Goal: Task Accomplishment & Management: Complete application form

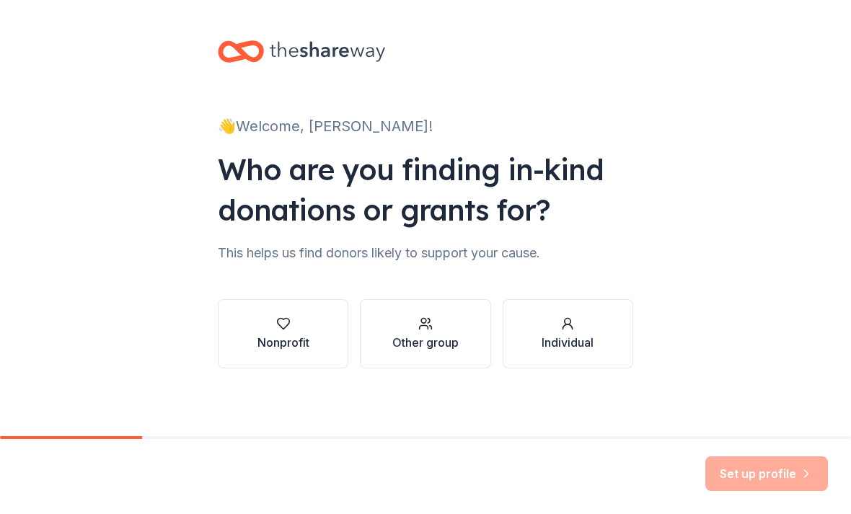
click at [280, 329] on icon "button" at bounding box center [283, 324] width 14 height 14
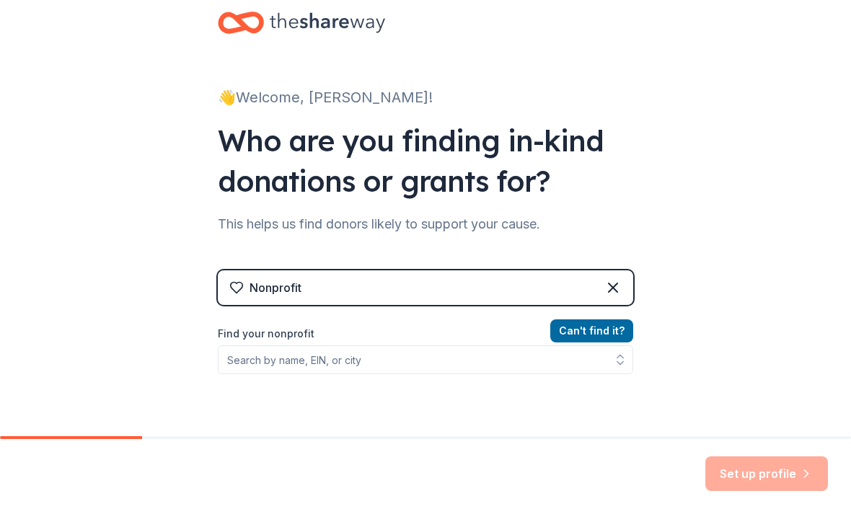
scroll to position [42, 0]
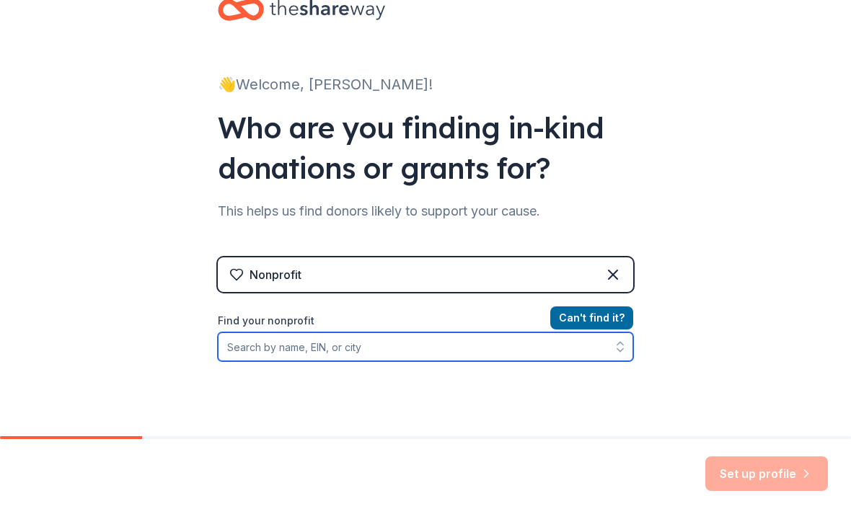
click at [267, 349] on input "Find your nonprofit" at bounding box center [425, 346] width 415 height 29
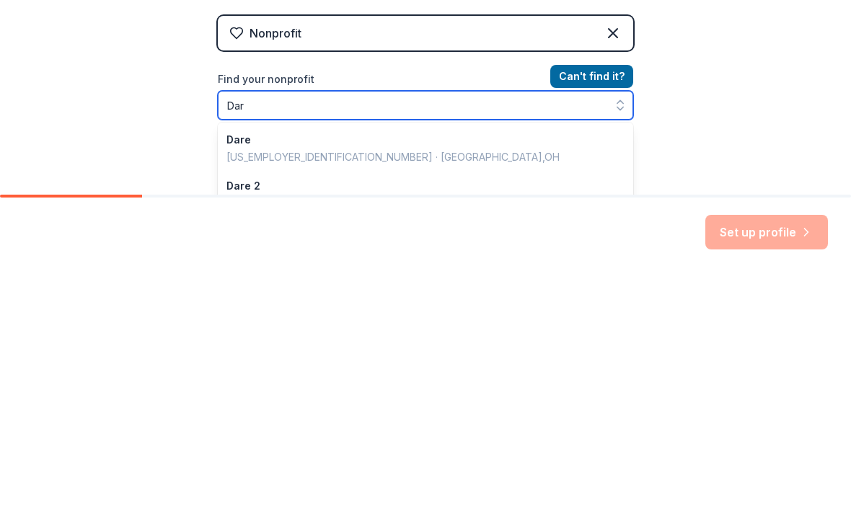
scroll to position [0, 0]
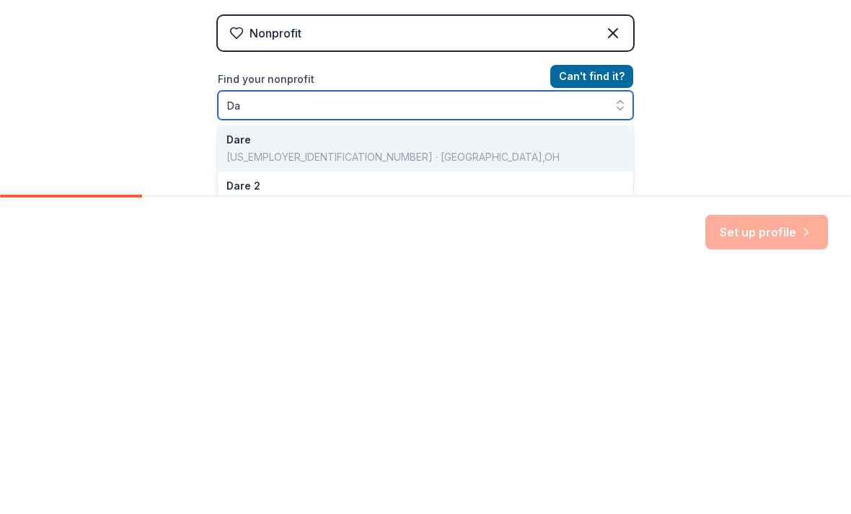
type input "D"
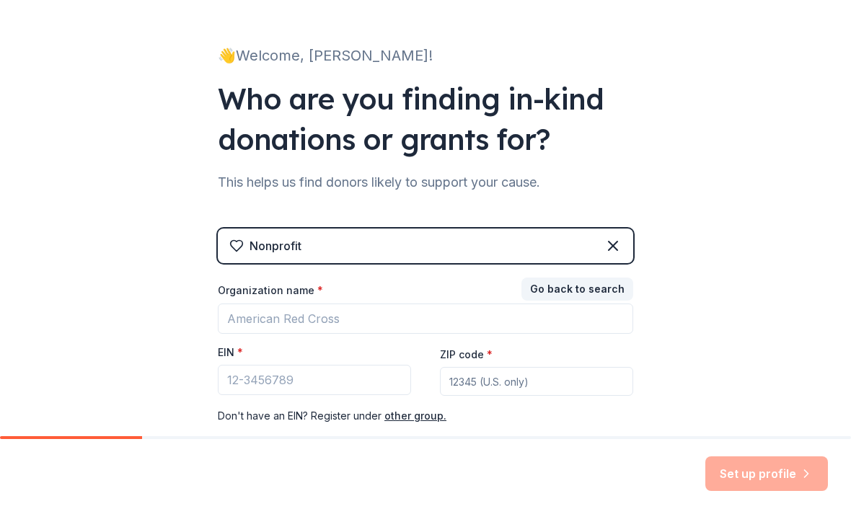
scroll to position [89, 0]
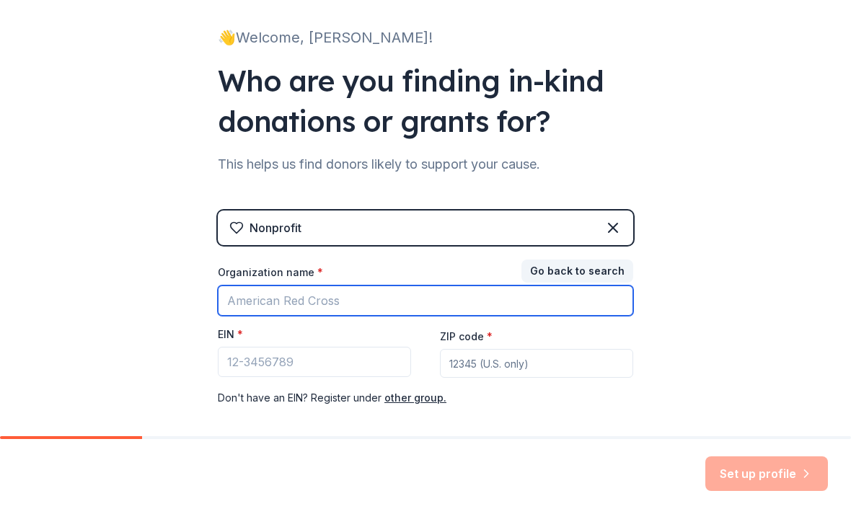
click at [261, 304] on input "Organization name *" at bounding box center [425, 301] width 415 height 30
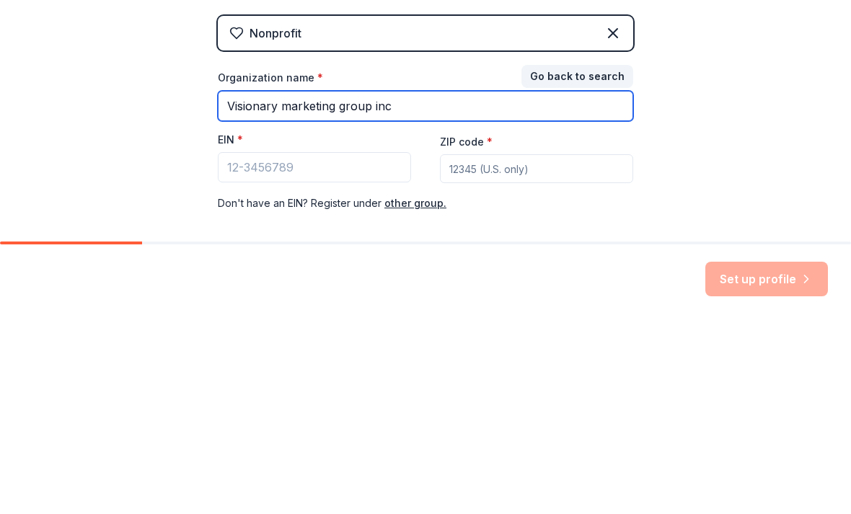
type input "Visionary marketing group inc"
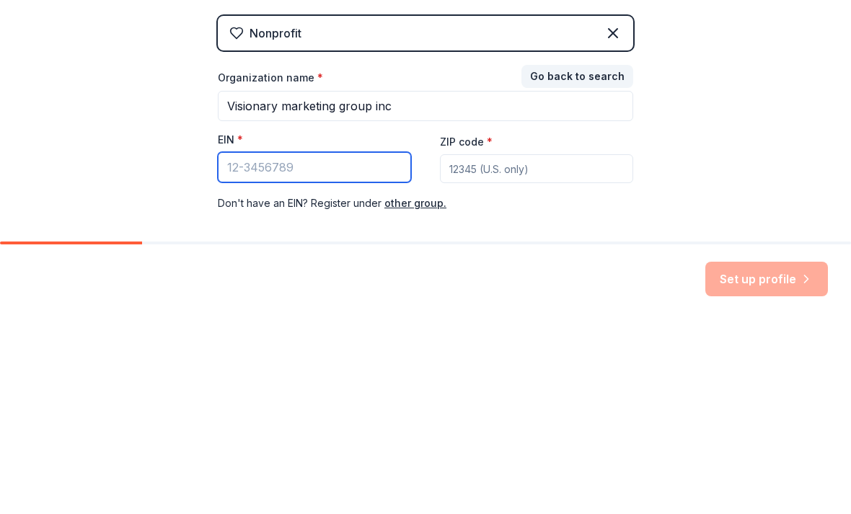
click at [258, 347] on input "EIN *" at bounding box center [314, 362] width 193 height 30
type input "[US_EMPLOYER_IDENTIFICATION_NUMBER]"
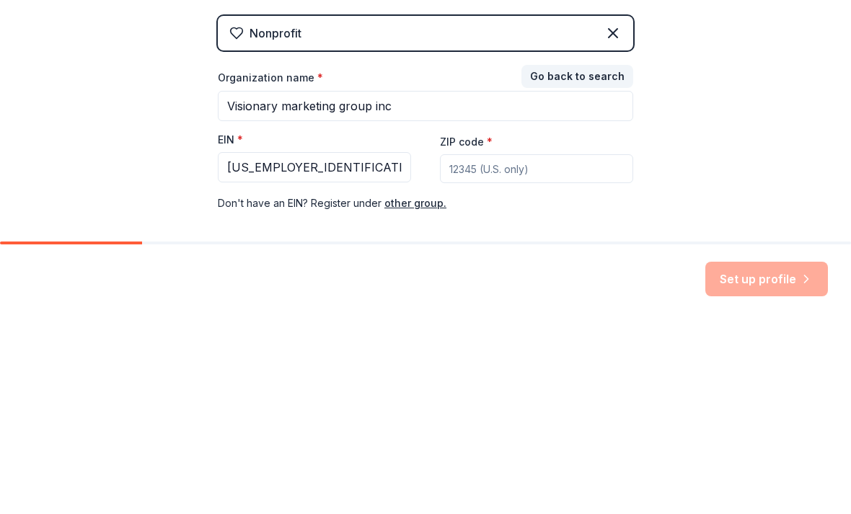
click at [464, 349] on input "ZIP code *" at bounding box center [536, 363] width 193 height 29
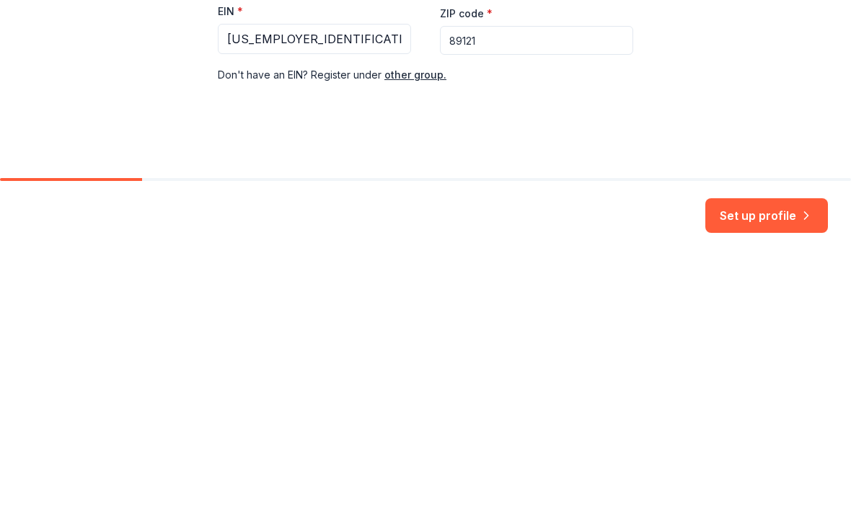
scroll to position [155, 0]
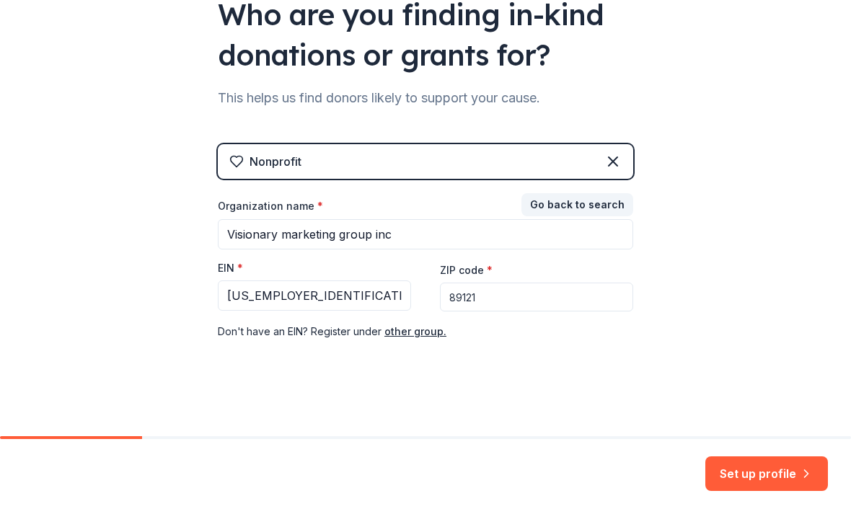
type input "89121"
click at [743, 471] on button "Set up profile" at bounding box center [766, 474] width 123 height 35
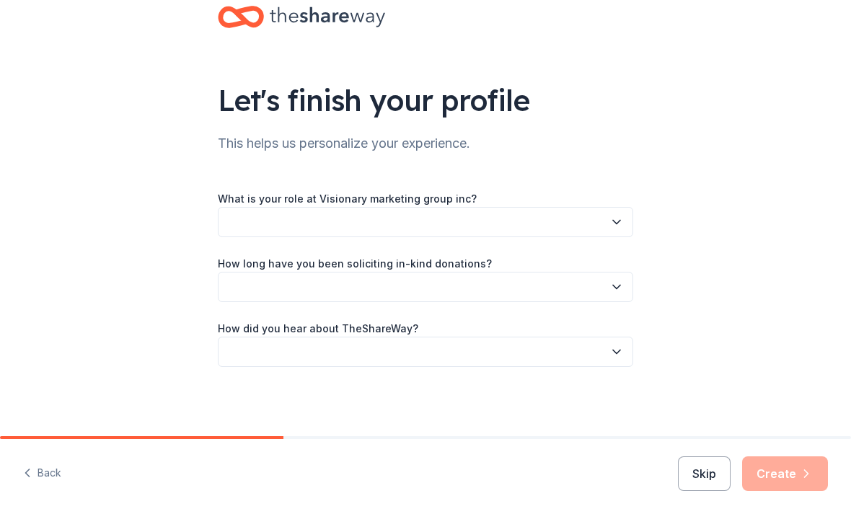
scroll to position [35, 0]
click at [246, 221] on button "button" at bounding box center [425, 222] width 415 height 30
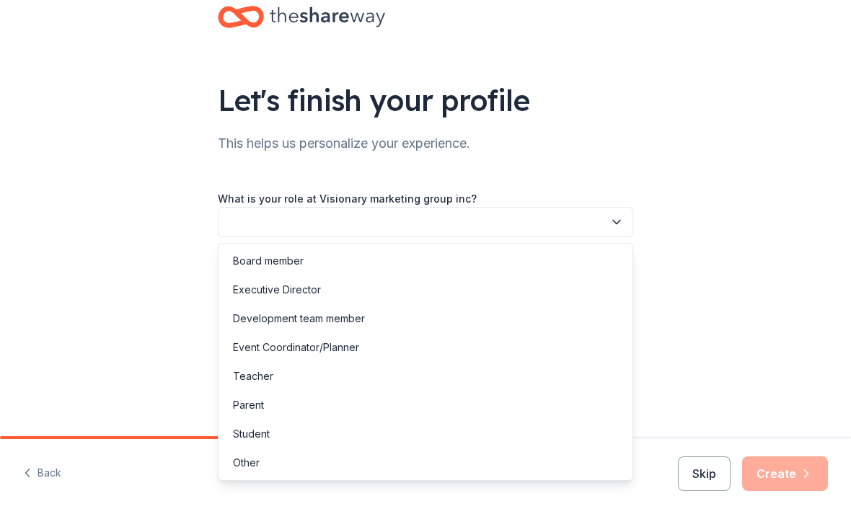
click at [269, 350] on div "Event Coordinator/Planner" at bounding box center [296, 347] width 126 height 17
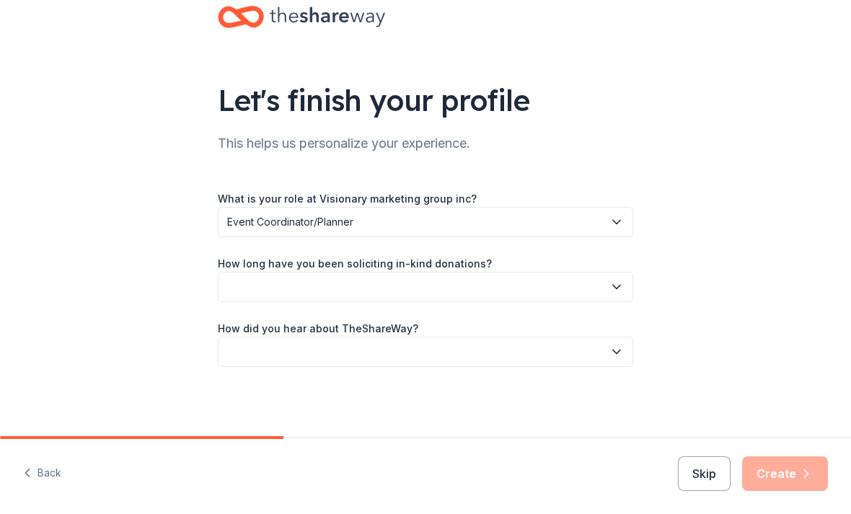
click at [251, 297] on button "button" at bounding box center [425, 287] width 415 height 30
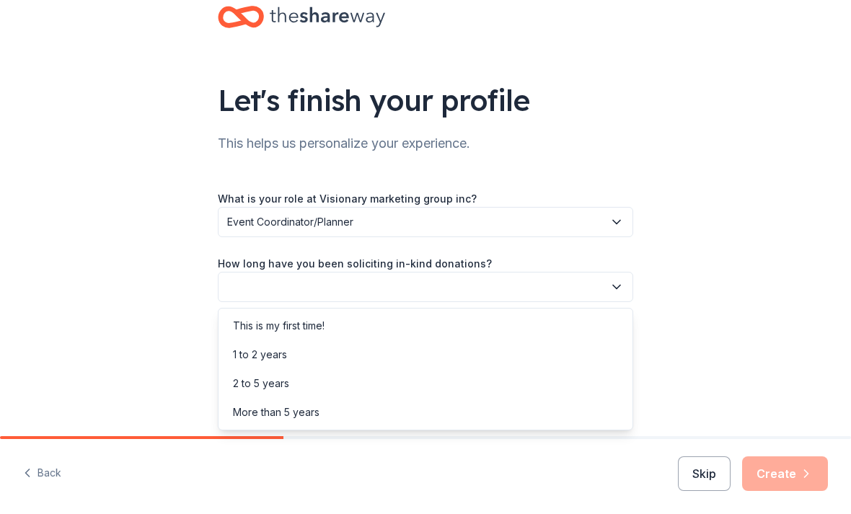
click at [249, 327] on div "This is my first time!" at bounding box center [279, 325] width 92 height 17
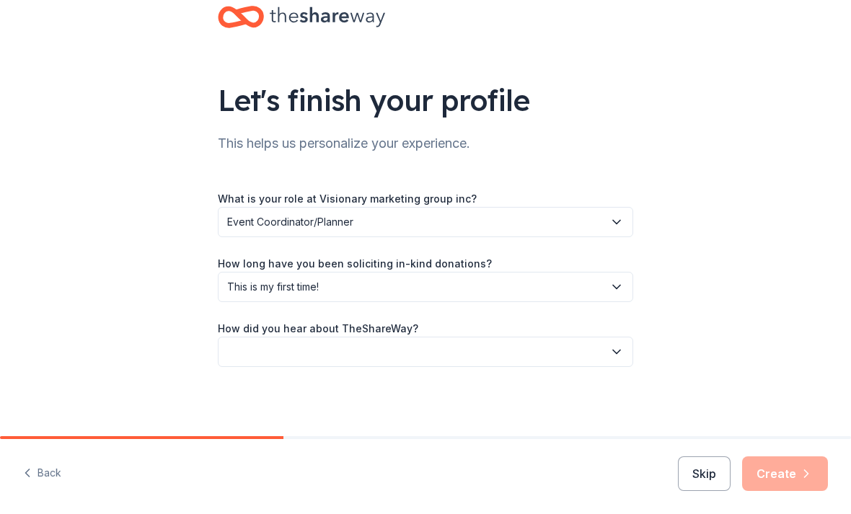
click at [250, 358] on button "button" at bounding box center [425, 352] width 415 height 30
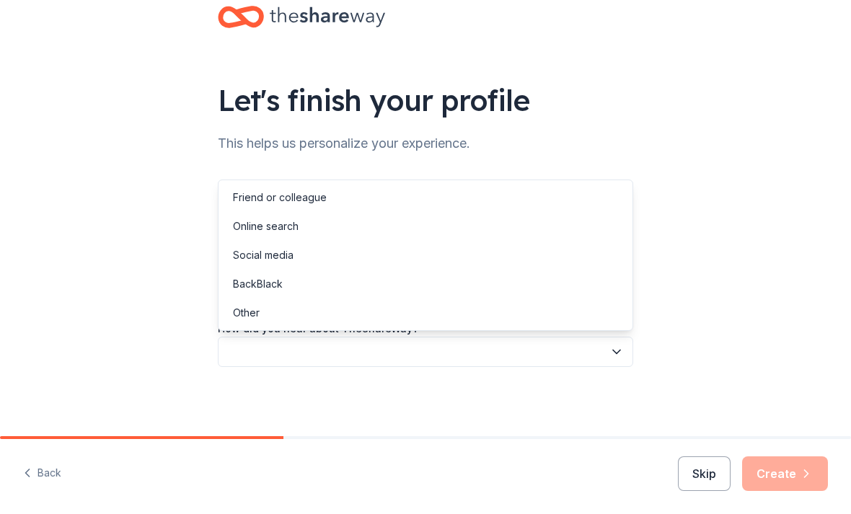
click at [248, 256] on div "Social media" at bounding box center [263, 255] width 61 height 17
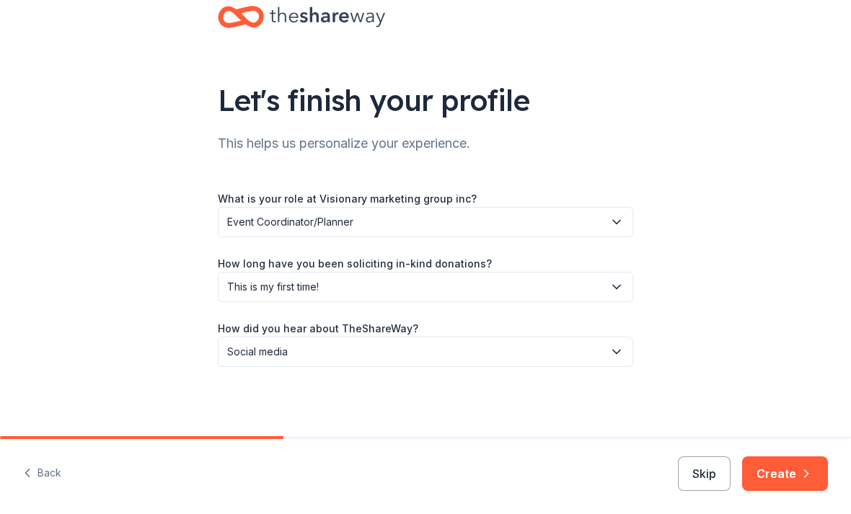
click at [783, 472] on button "Create" at bounding box center [785, 474] width 86 height 35
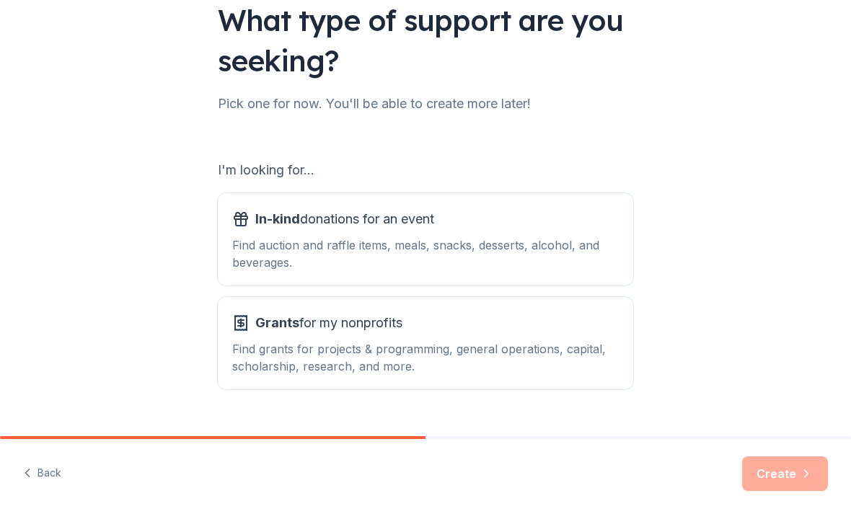
scroll to position [116, 0]
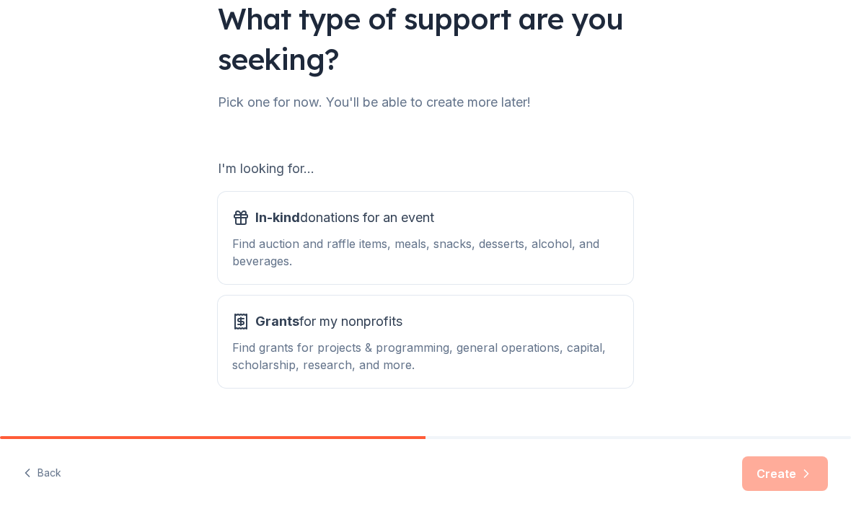
click at [266, 237] on div "Find auction and raffle items, meals, snacks, desserts, alcohol, and beverages." at bounding box center [425, 252] width 387 height 35
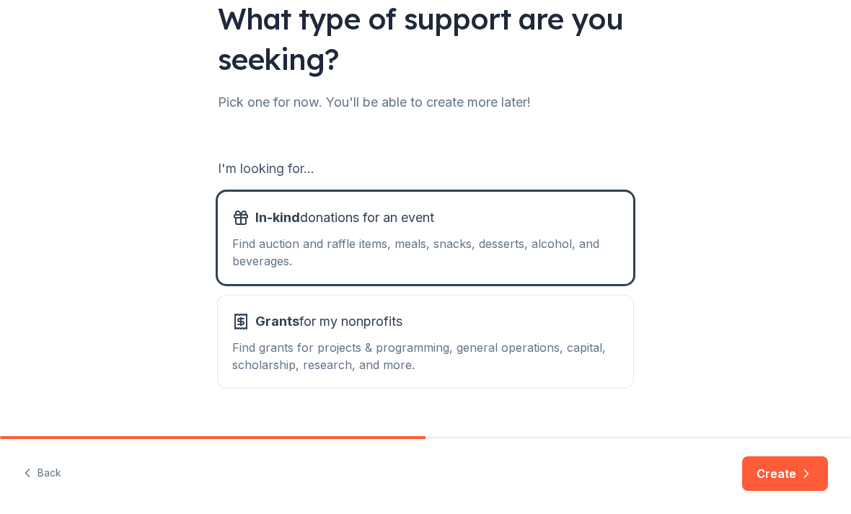
click at [781, 490] on button "Create" at bounding box center [785, 474] width 86 height 35
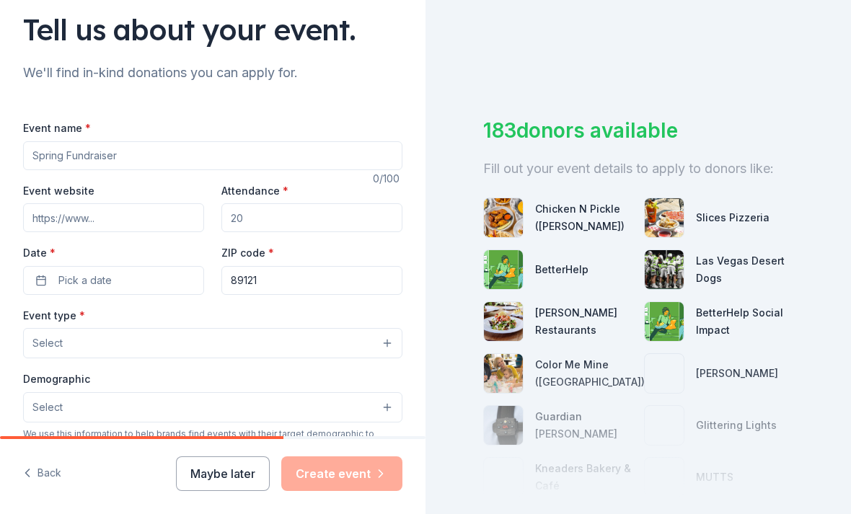
scroll to position [126, 0]
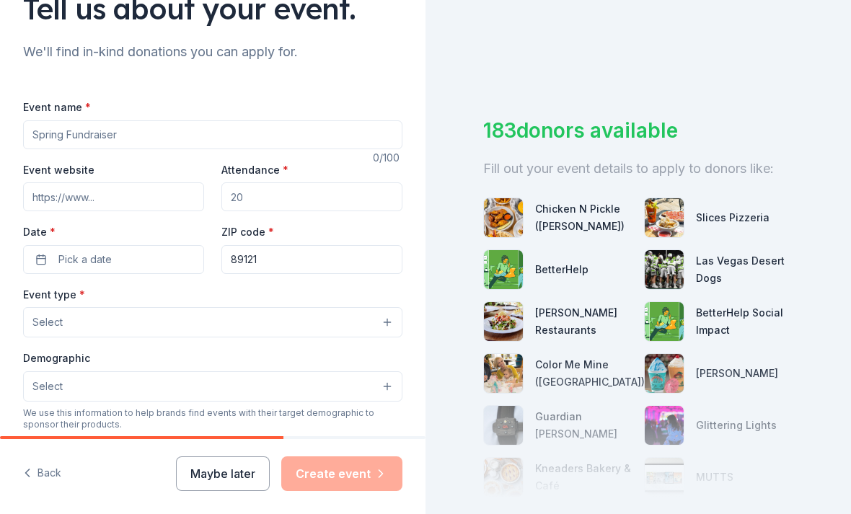
click at [52, 144] on input "Event name *" at bounding box center [212, 134] width 379 height 29
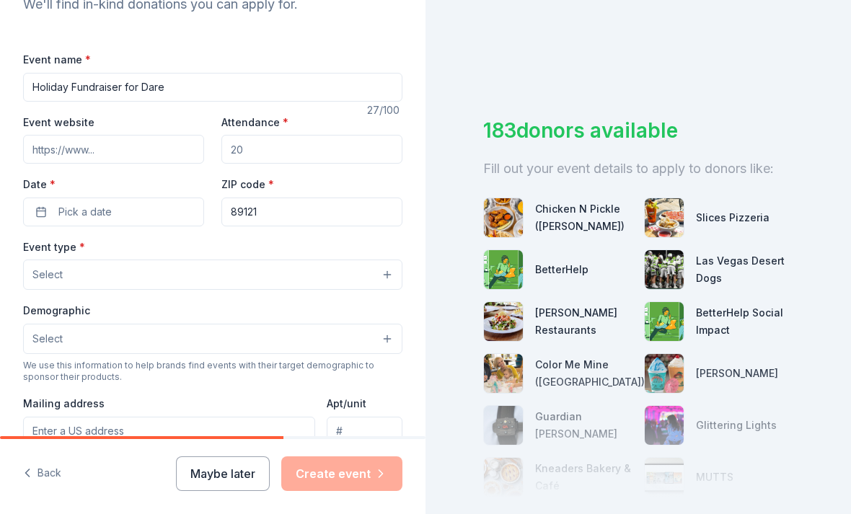
scroll to position [222, 0]
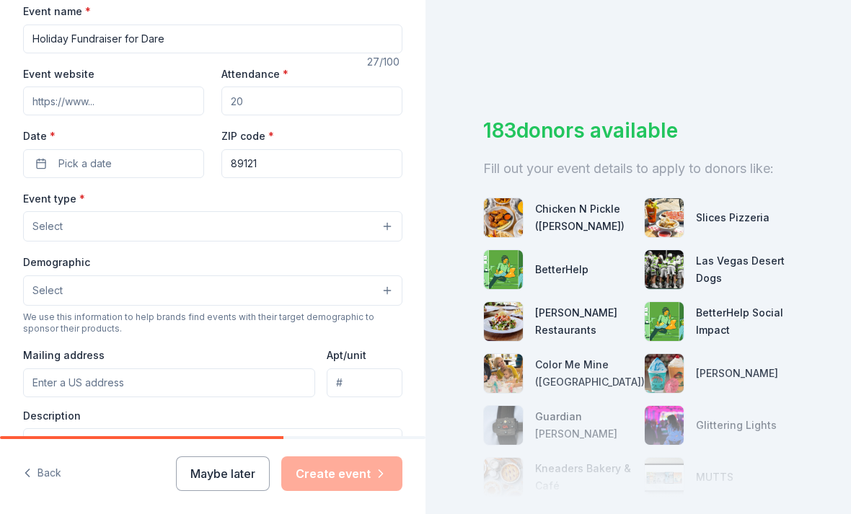
type input "Holiday Fundraiser for Dare"
click at [255, 99] on input "Attendance *" at bounding box center [311, 101] width 181 height 29
click at [76, 173] on button "Pick a date" at bounding box center [113, 163] width 181 height 29
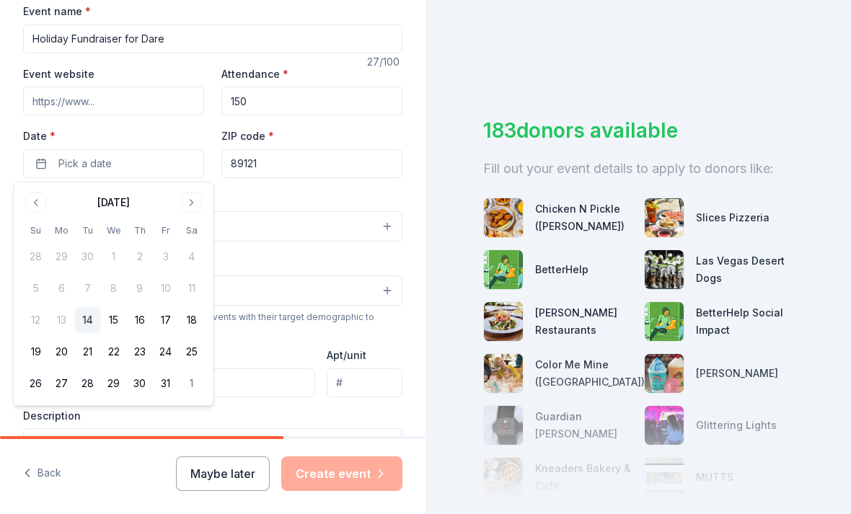
click at [257, 103] on input "150" at bounding box center [311, 101] width 181 height 29
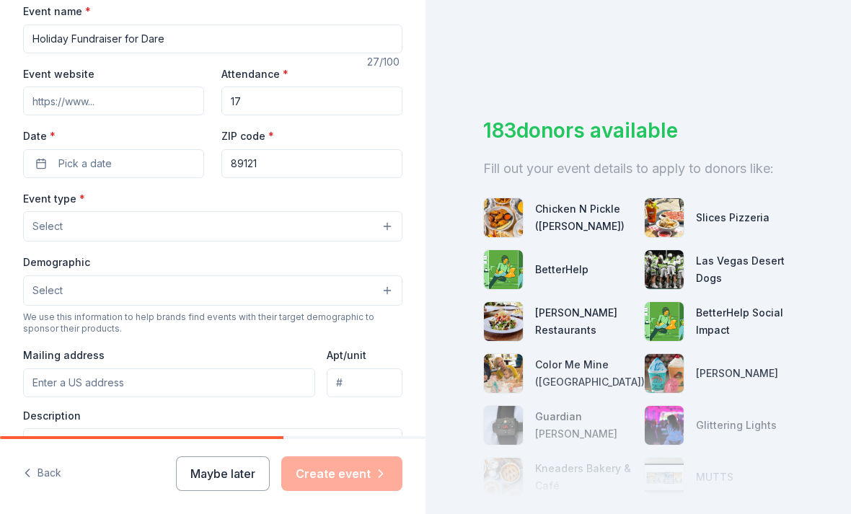
type input "1"
type input "75"
click at [79, 172] on span "Pick a date" at bounding box center [84, 163] width 53 height 17
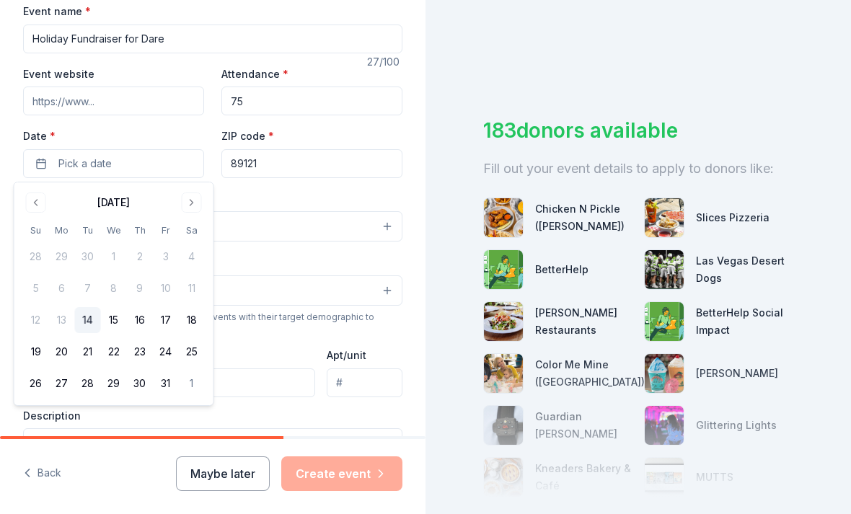
click at [33, 384] on button "26" at bounding box center [36, 384] width 26 height 26
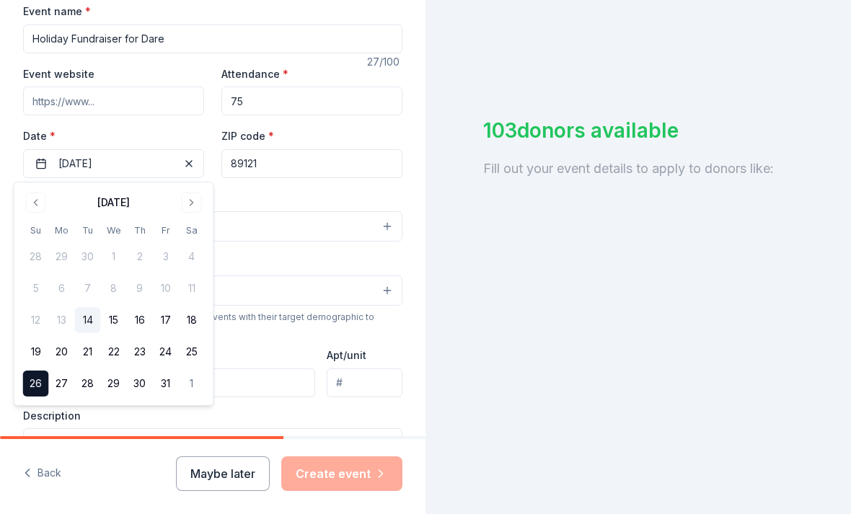
click at [143, 389] on button "30" at bounding box center [140, 384] width 26 height 26
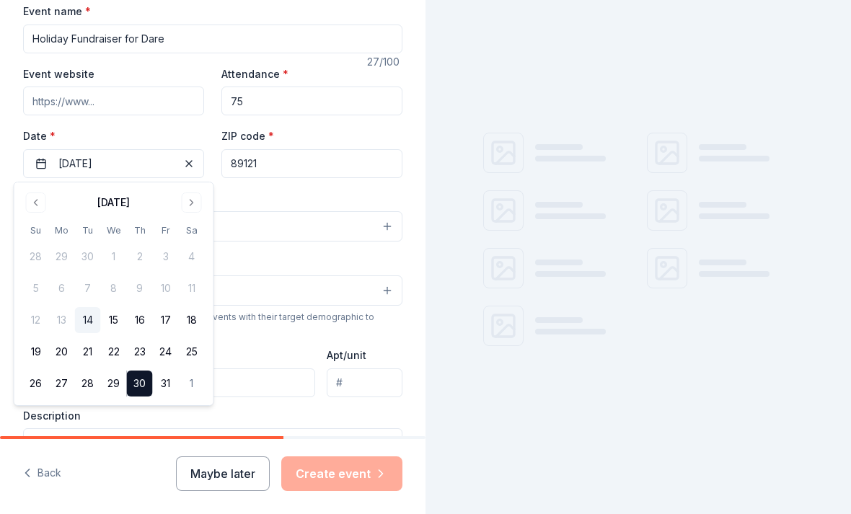
click at [36, 381] on button "26" at bounding box center [36, 384] width 26 height 26
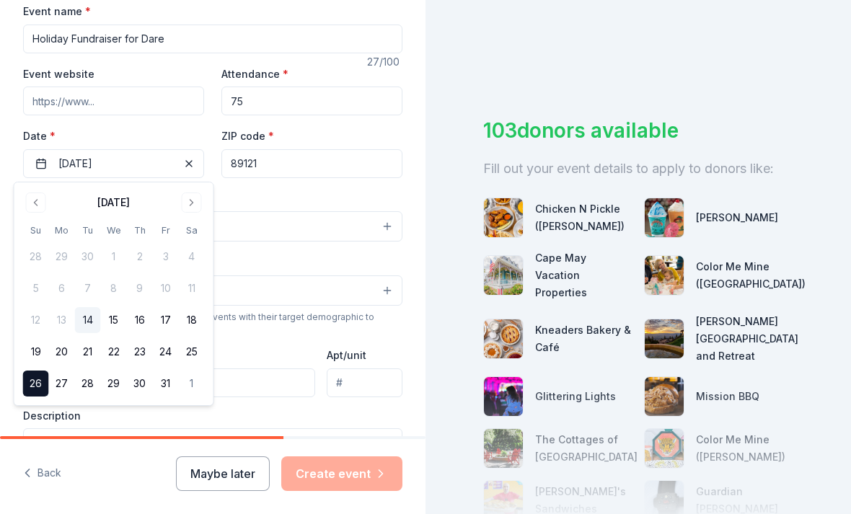
click at [58, 385] on button "27" at bounding box center [62, 384] width 26 height 26
click at [284, 302] on button "Select" at bounding box center [212, 291] width 379 height 30
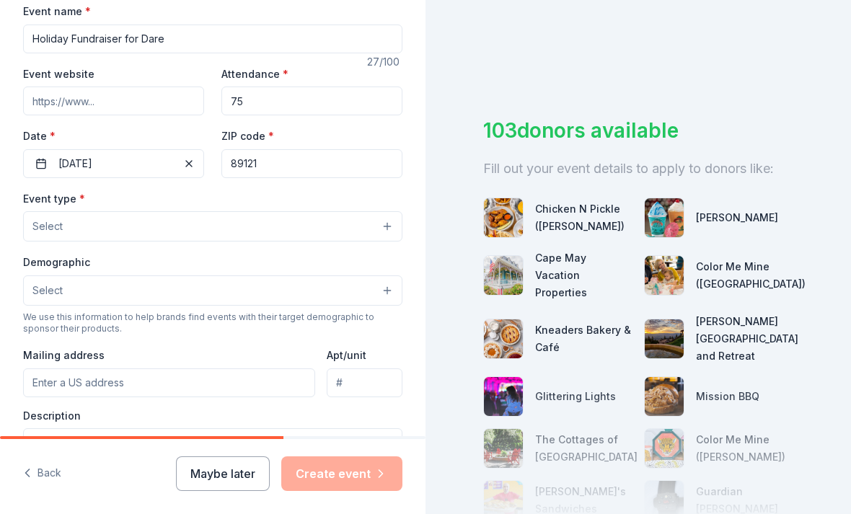
click at [63, 225] on button "Select" at bounding box center [212, 226] width 379 height 30
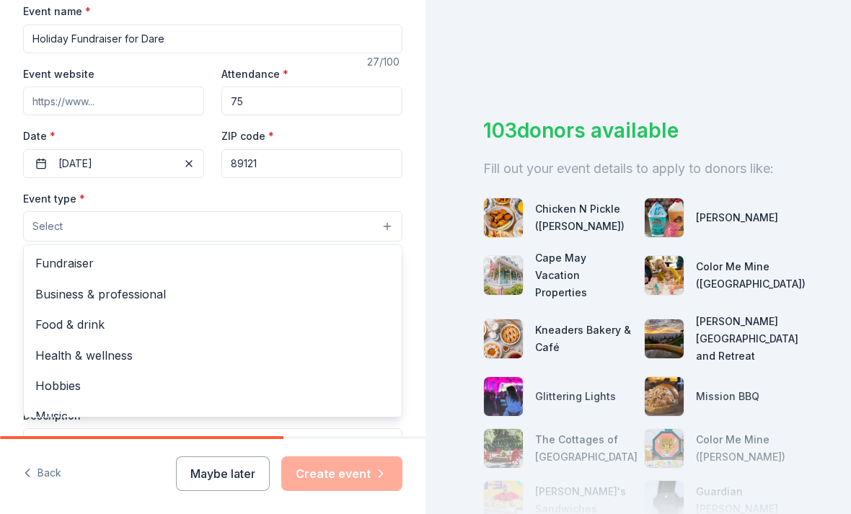
scroll to position [0, 0]
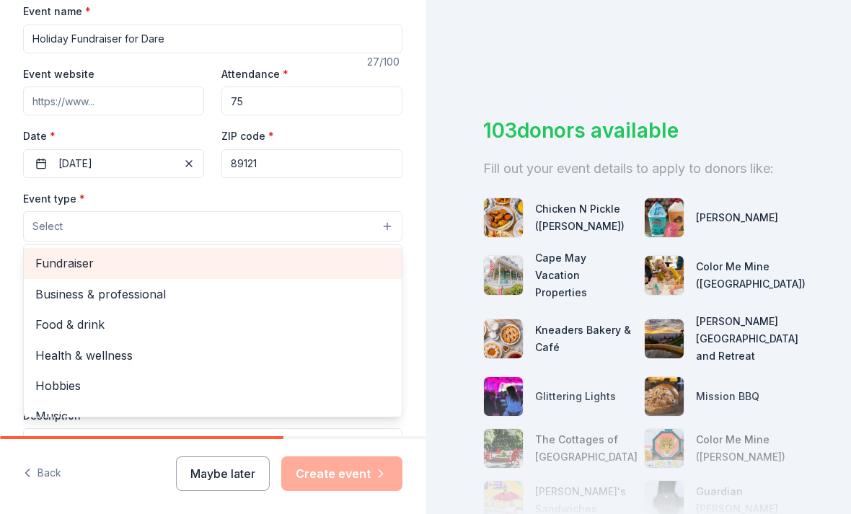
click at [54, 268] on span "Fundraiser" at bounding box center [212, 263] width 355 height 19
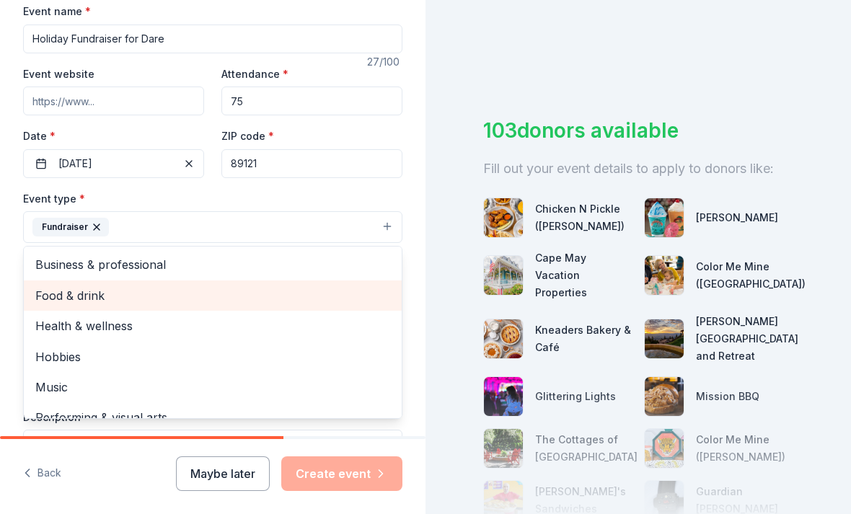
click at [51, 297] on span "Food & drink" at bounding box center [212, 295] width 355 height 19
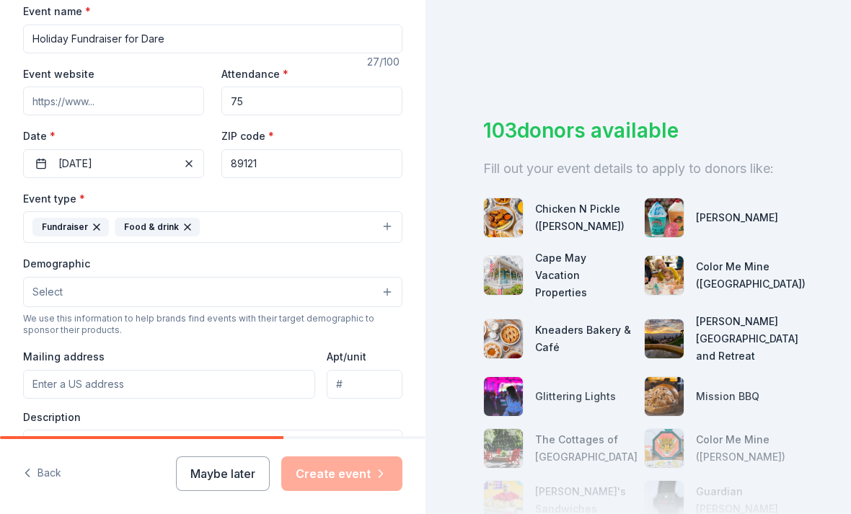
click at [45, 286] on span "Select" at bounding box center [47, 291] width 30 height 17
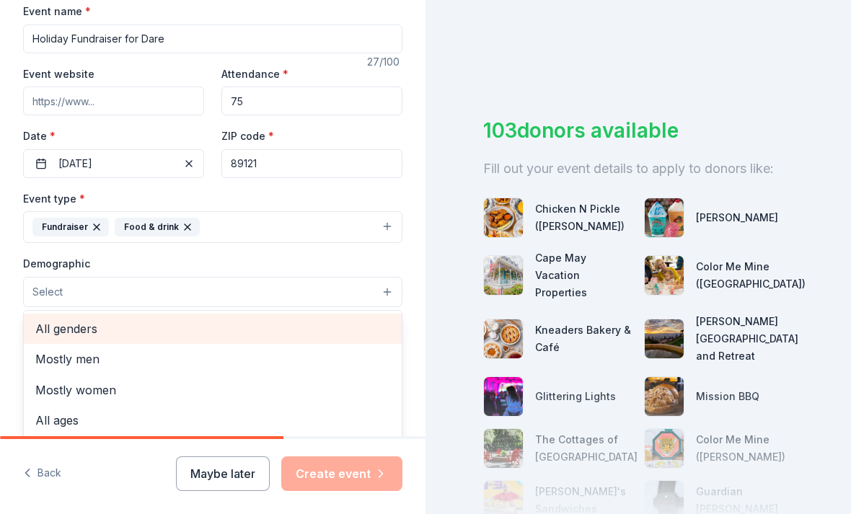
click at [46, 332] on span "All genders" at bounding box center [212, 329] width 355 height 19
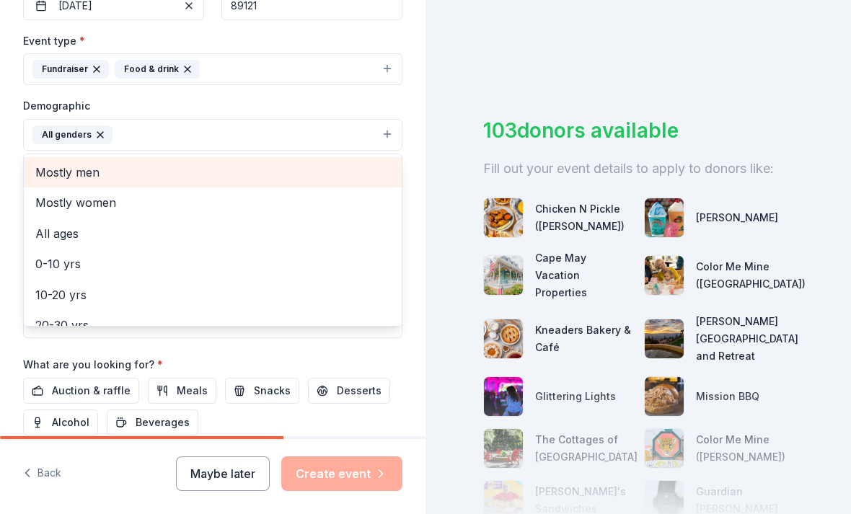
scroll to position [382, 0]
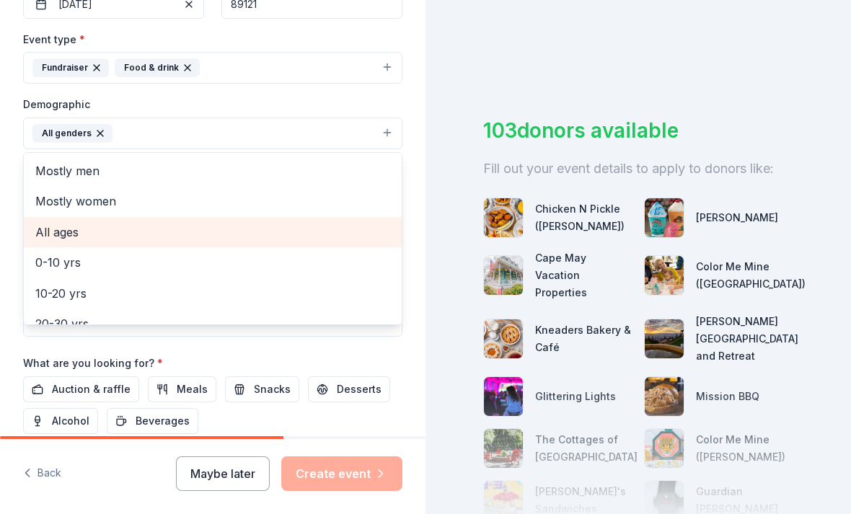
click at [43, 226] on span "All ages" at bounding box center [212, 232] width 355 height 19
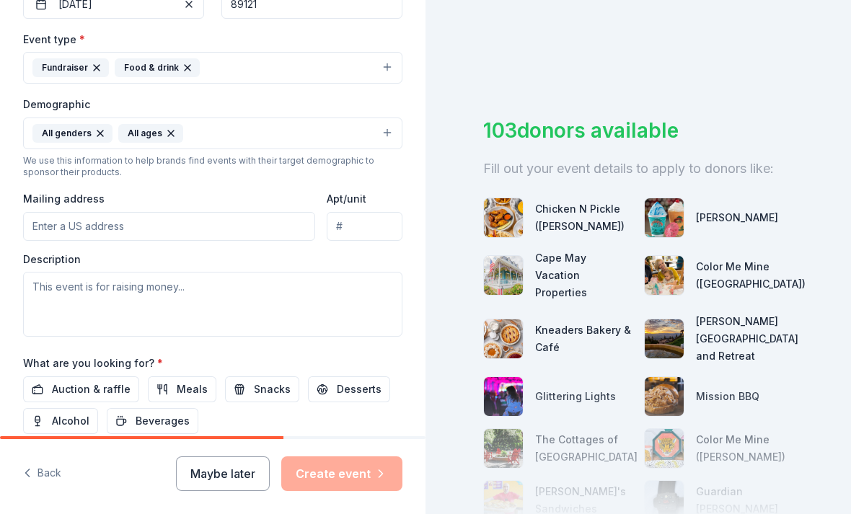
click at [45, 226] on input "Mailing address" at bounding box center [169, 226] width 292 height 29
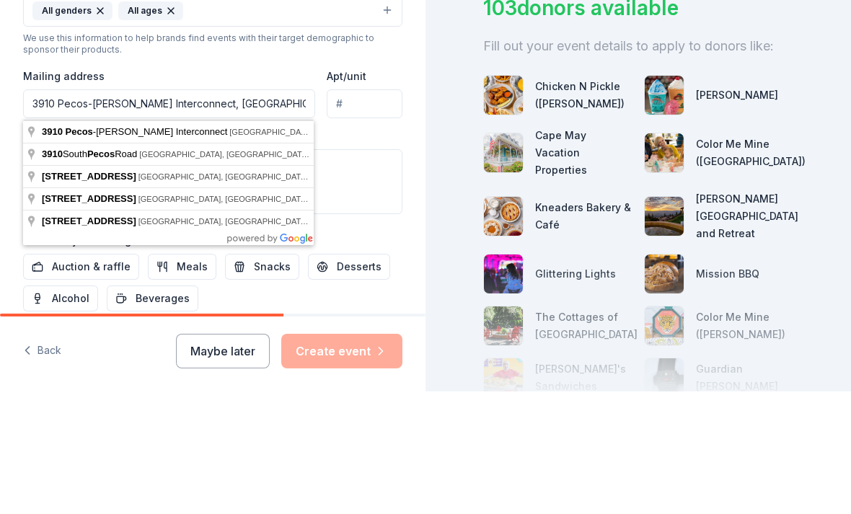
type input "3910 Pecos-McLeod Interconnect, Las Vegas, NV, 89121"
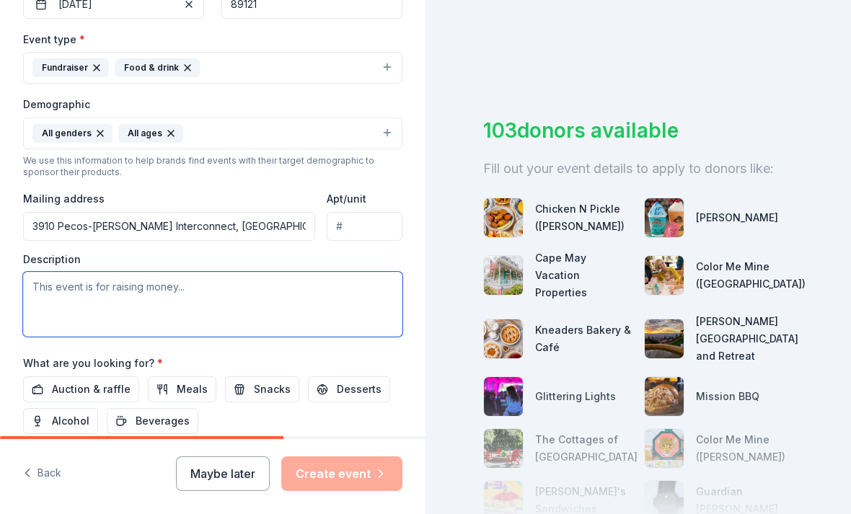
click at [71, 272] on textarea at bounding box center [212, 304] width 379 height 65
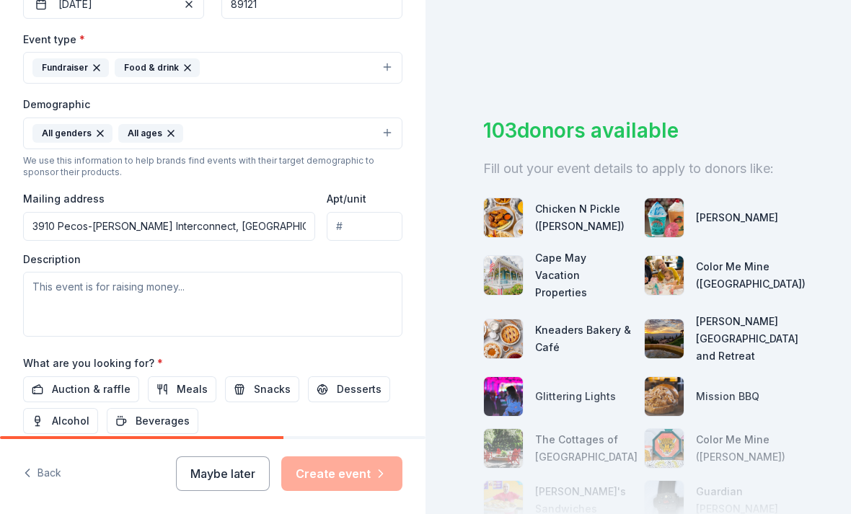
click at [353, 212] on input "Apt/unit" at bounding box center [365, 226] width 76 height 29
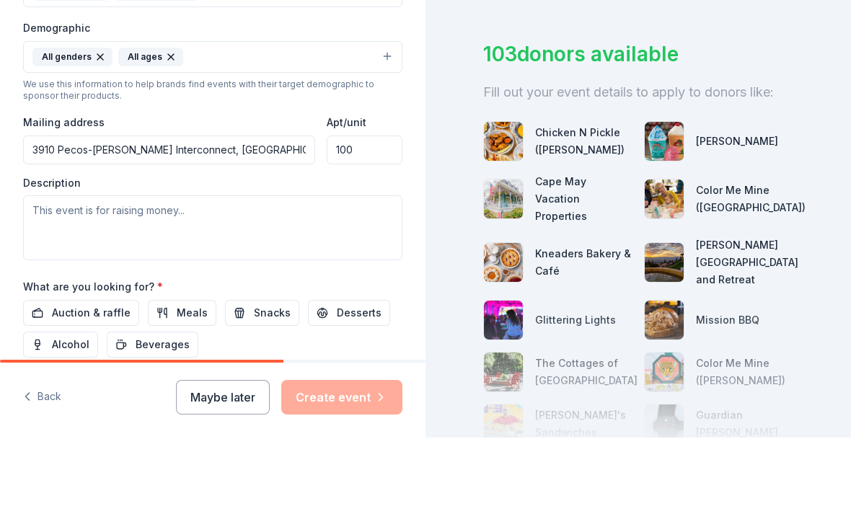
scroll to position [437, 0]
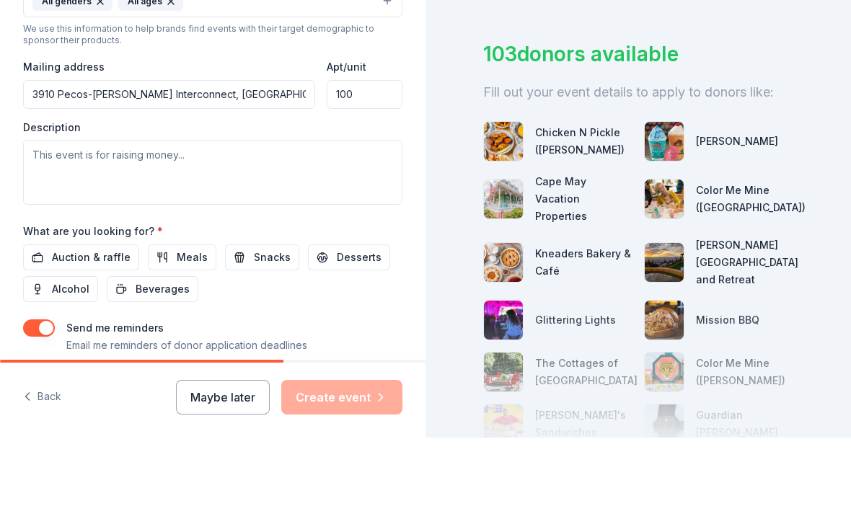
type input "100"
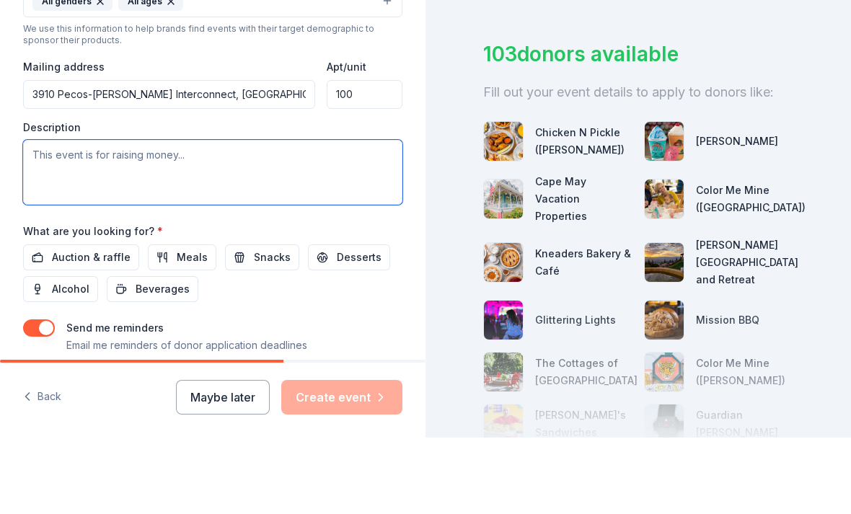
click at [50, 216] on textarea at bounding box center [212, 248] width 379 height 65
type textarea "Y"
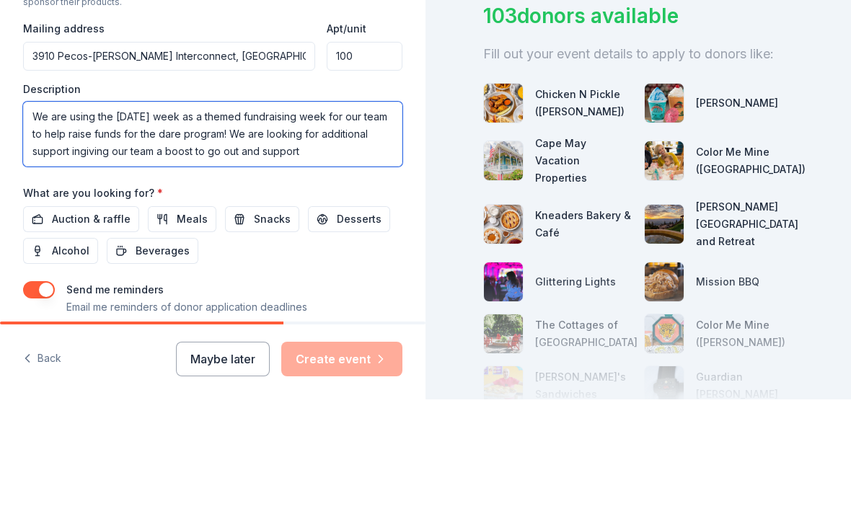
click at [90, 216] on textarea "We are using the Halloween week as a themed fundraising week for our team to he…" at bounding box center [212, 248] width 379 height 65
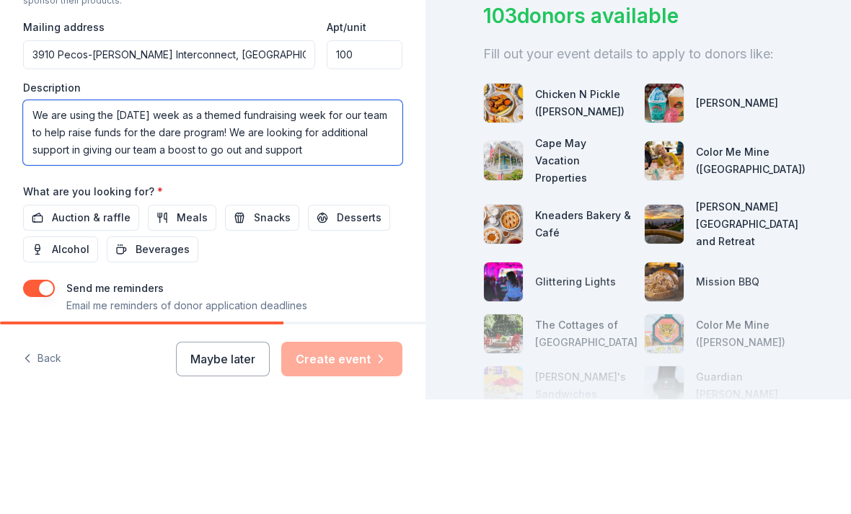
click at [323, 215] on textarea "We are using the Halloween week as a themed fundraising week for our team to he…" at bounding box center [212, 247] width 379 height 65
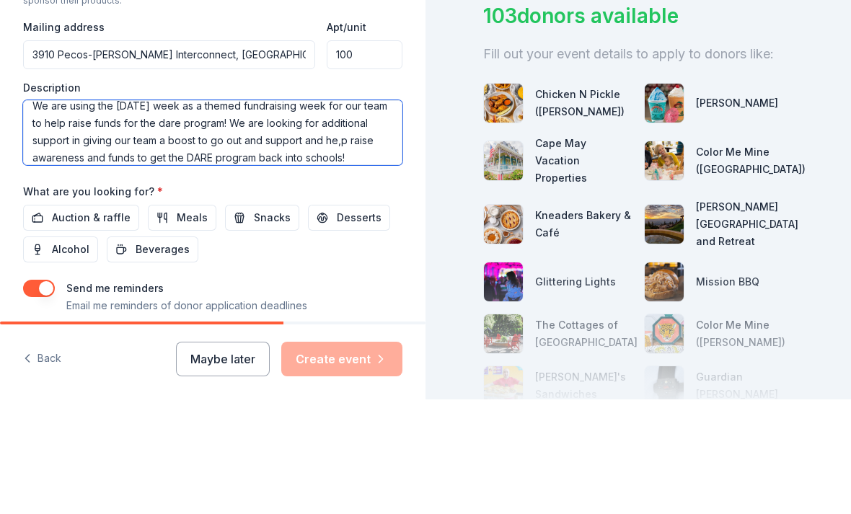
click at [337, 215] on textarea "We are using the Halloween week as a themed fundraising week for our team to he…" at bounding box center [212, 247] width 379 height 65
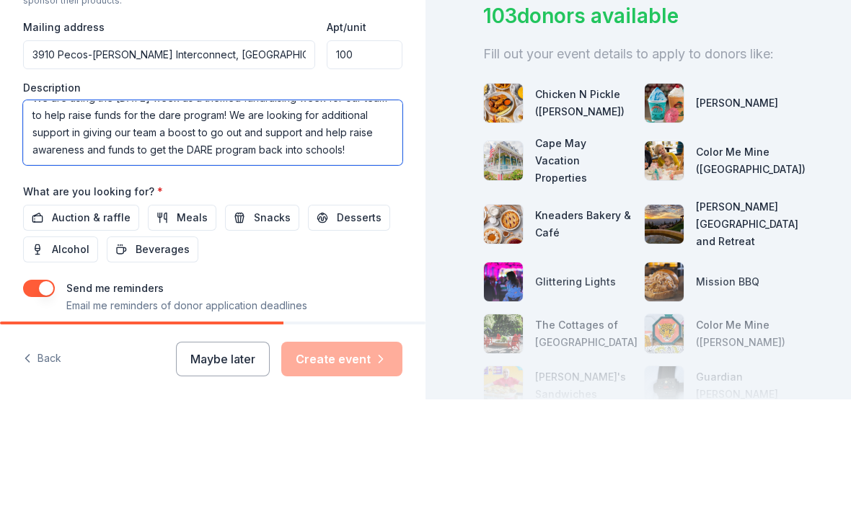
scroll to position [17, 0]
type textarea "We are using the [DATE] week as a themed fundraising week for our team to help …"
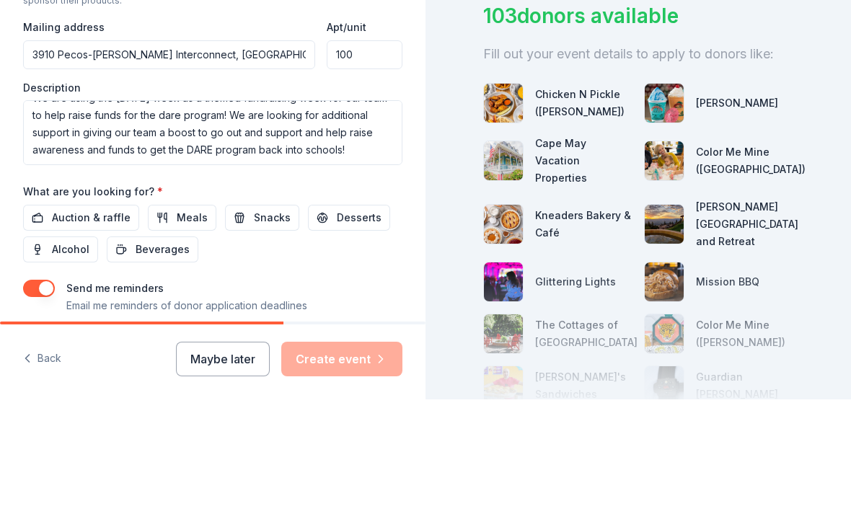
click at [177, 324] on span "Meals" at bounding box center [192, 332] width 31 height 17
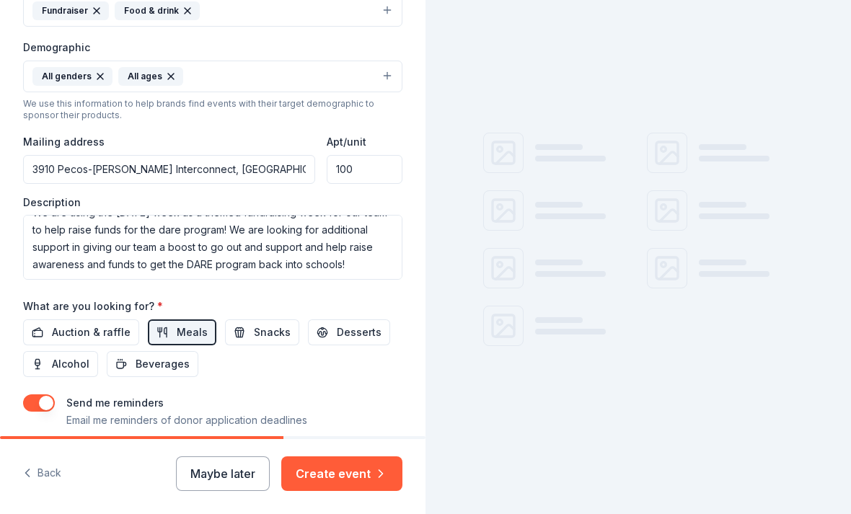
click at [254, 324] on span "Snacks" at bounding box center [272, 332] width 37 height 17
click at [326, 320] on button "Desserts" at bounding box center [349, 333] width 82 height 26
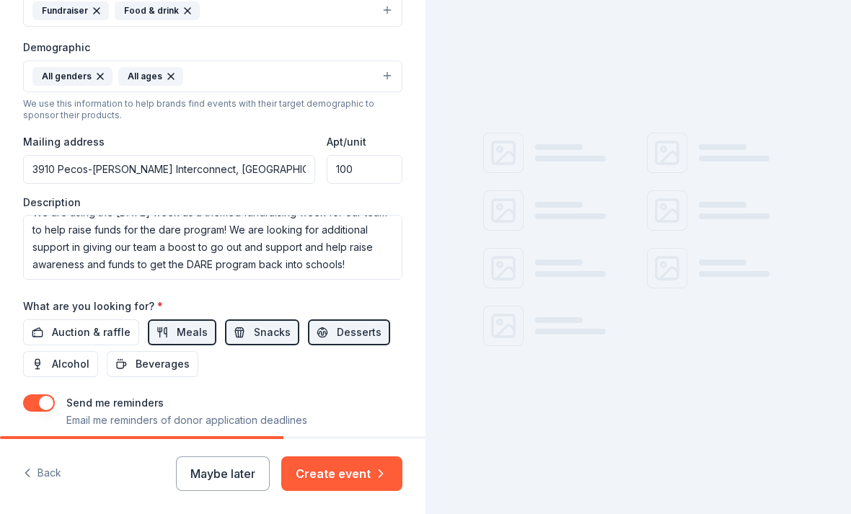
click at [143, 356] on span "Beverages" at bounding box center [163, 364] width 54 height 17
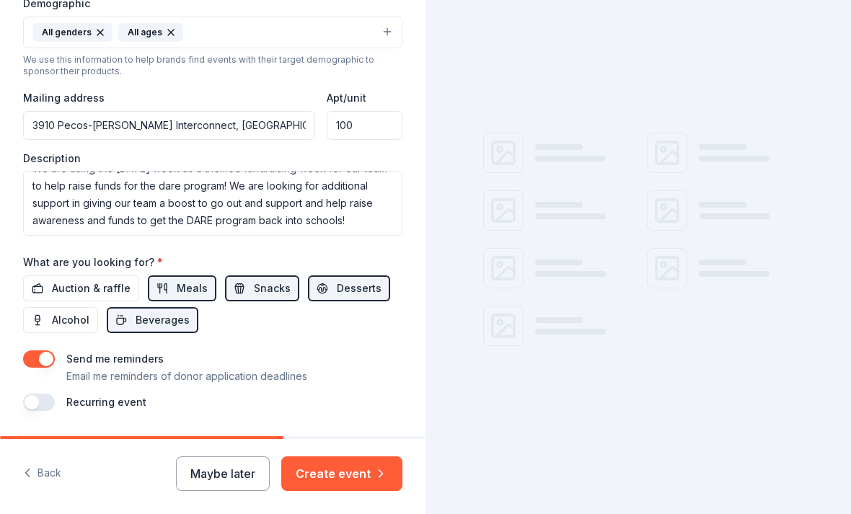
scroll to position [482, 0]
click at [315, 470] on button "Create event" at bounding box center [341, 474] width 121 height 35
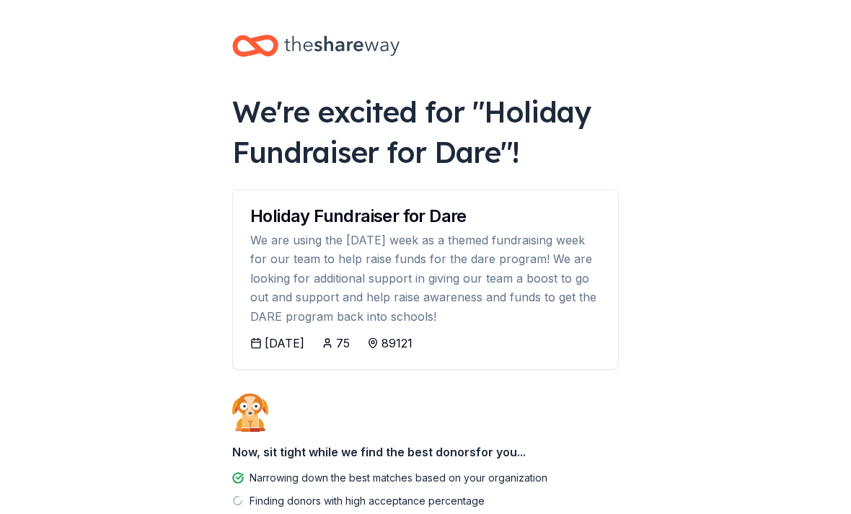
scroll to position [66, 0]
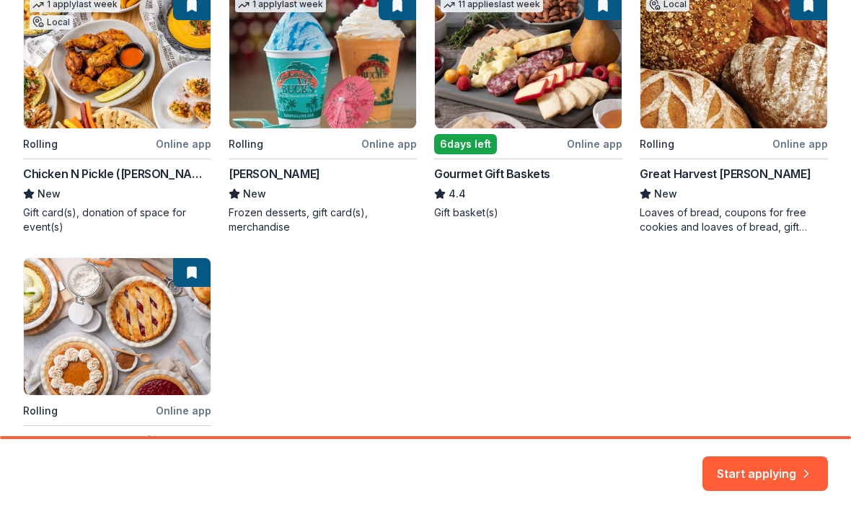
scroll to position [216, 0]
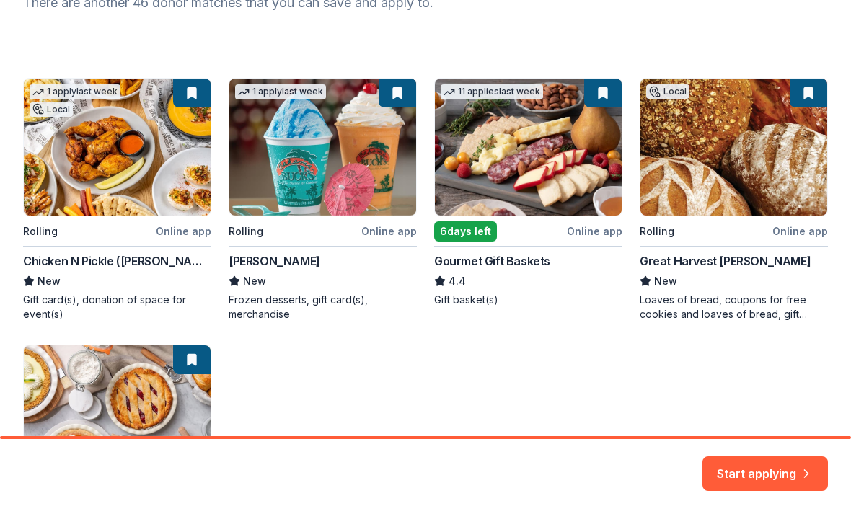
click at [304, 177] on div "1 apply last week Local Rolling Online app Chicken N Pickle (Henderson) New Gif…" at bounding box center [425, 326] width 805 height 496
click at [277, 190] on div "1 apply last week Local Rolling Online app Chicken N Pickle (Henderson) New Gif…" at bounding box center [425, 326] width 805 height 496
click at [765, 470] on button "Start applying" at bounding box center [764, 466] width 125 height 35
click at [740, 470] on div "Start applying" at bounding box center [764, 474] width 125 height 35
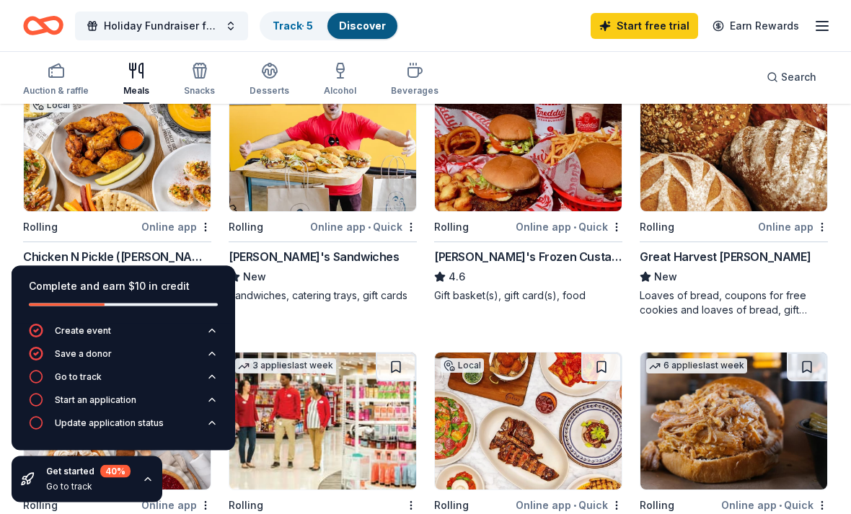
scroll to position [167, 0]
click at [213, 383] on icon "button" at bounding box center [212, 377] width 12 height 12
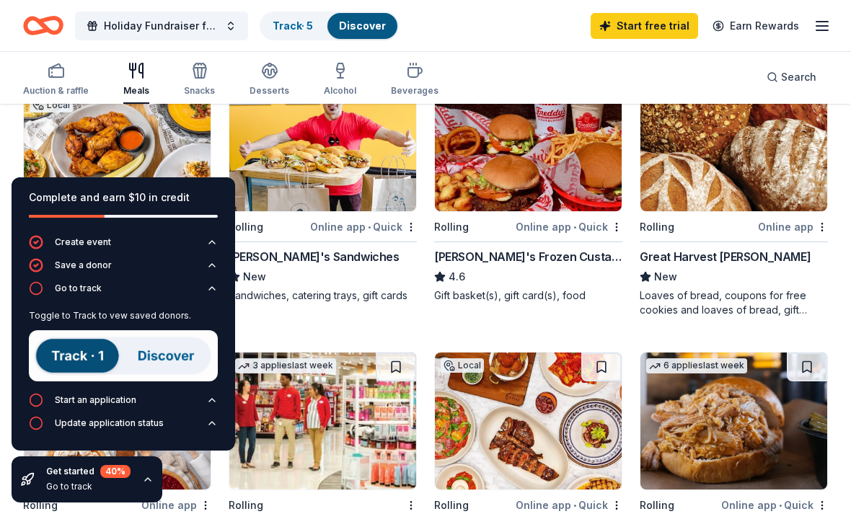
click at [213, 406] on icon "button" at bounding box center [212, 401] width 12 height 12
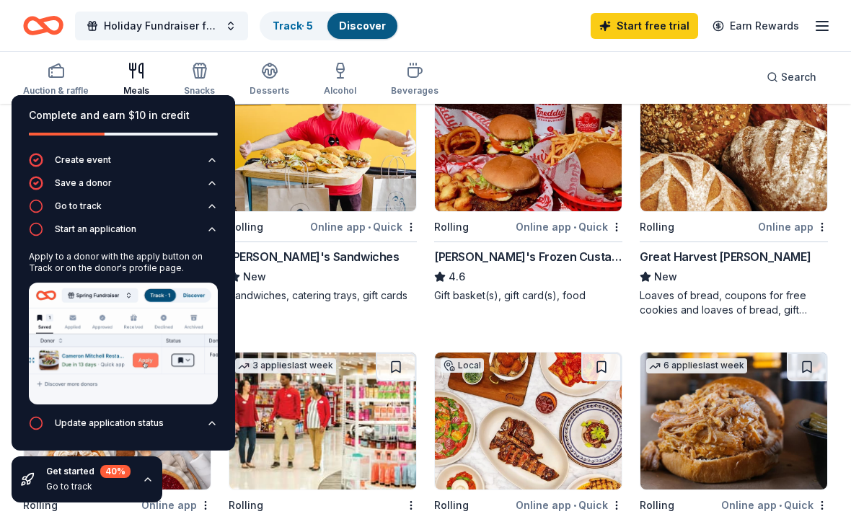
click at [207, 429] on icon "button" at bounding box center [212, 424] width 12 height 12
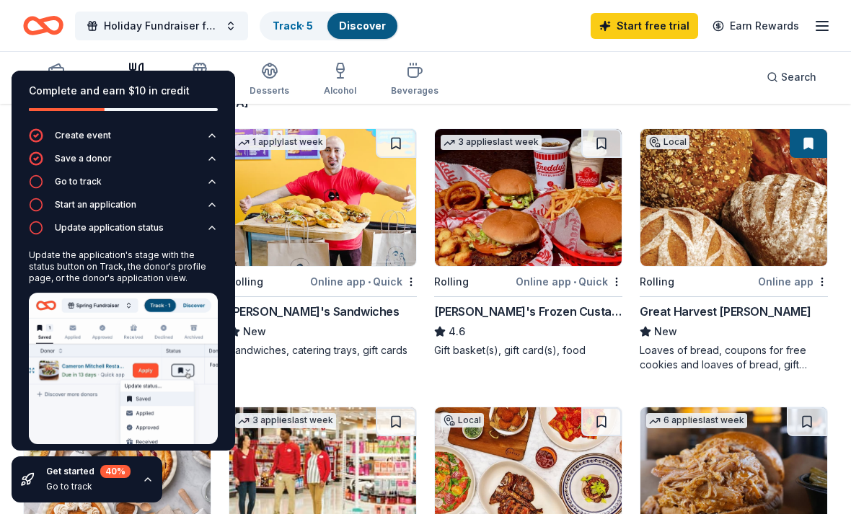
scroll to position [0, 0]
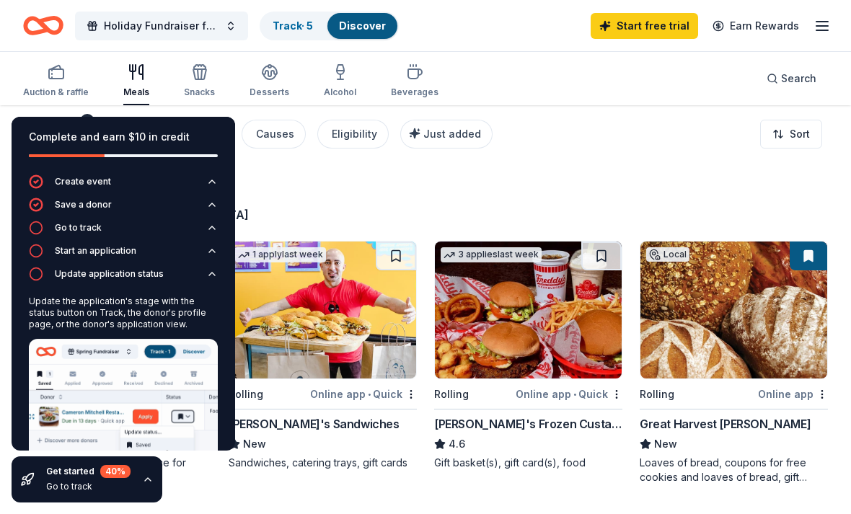
click at [312, 201] on div "45" at bounding box center [220, 191] width 394 height 29
click at [270, 180] on div "45" at bounding box center [220, 191] width 394 height 29
click at [213, 182] on icon "button" at bounding box center [212, 182] width 12 height 12
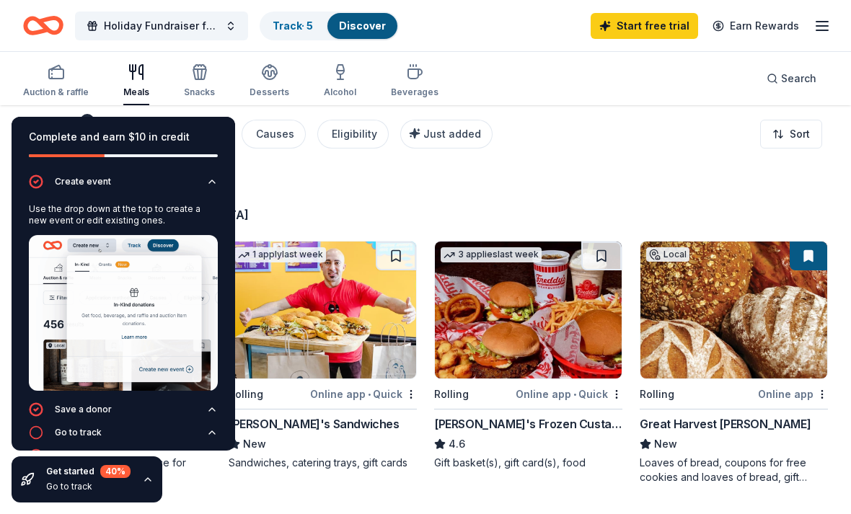
click at [207, 187] on icon "button" at bounding box center [212, 182] width 12 height 12
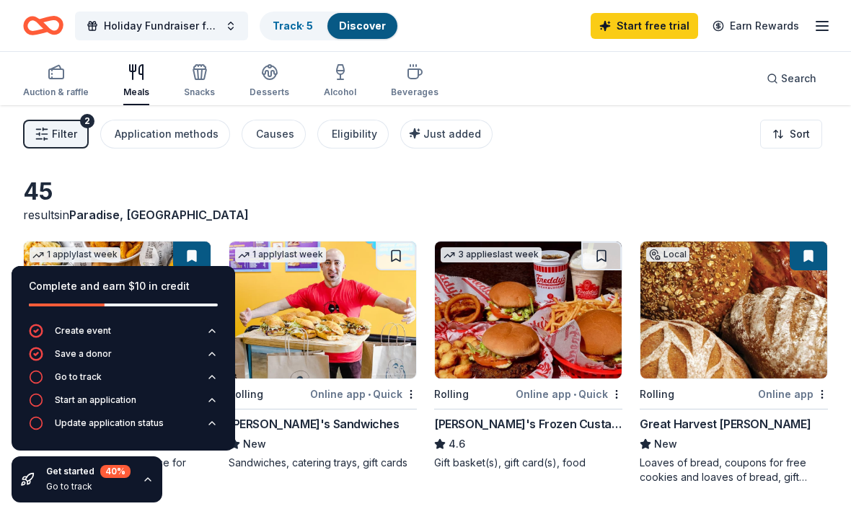
click at [330, 429] on div "[PERSON_NAME]'s Sandwiches" at bounding box center [323, 423] width 188 height 17
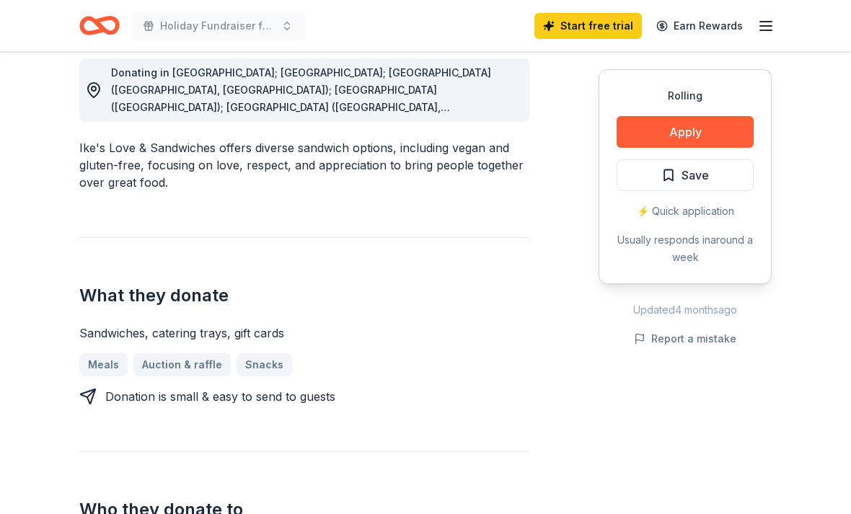
scroll to position [415, 0]
click at [634, 129] on button "Apply" at bounding box center [685, 132] width 137 height 32
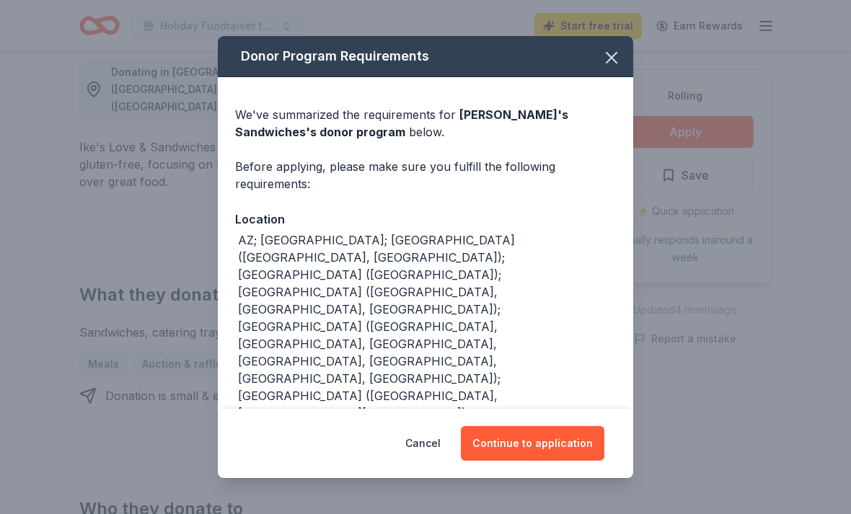
click at [508, 461] on button "Continue to application" at bounding box center [533, 443] width 144 height 35
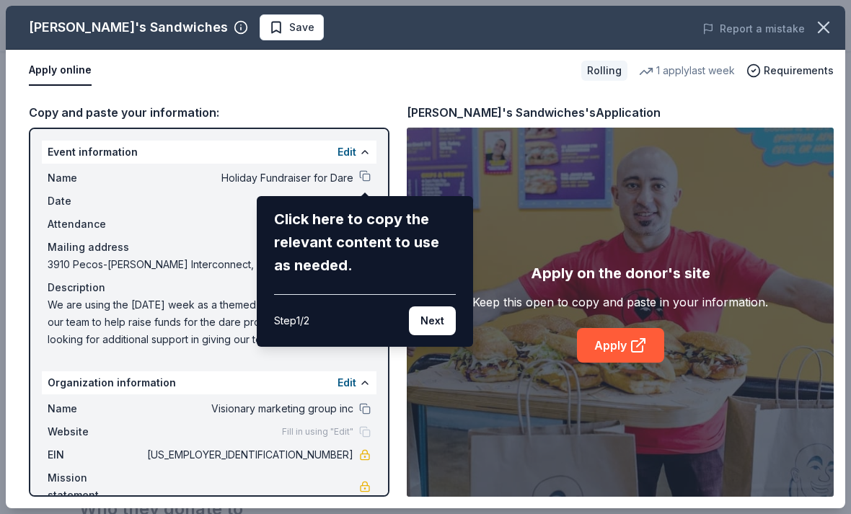
click at [433, 323] on button "Next" at bounding box center [432, 321] width 47 height 29
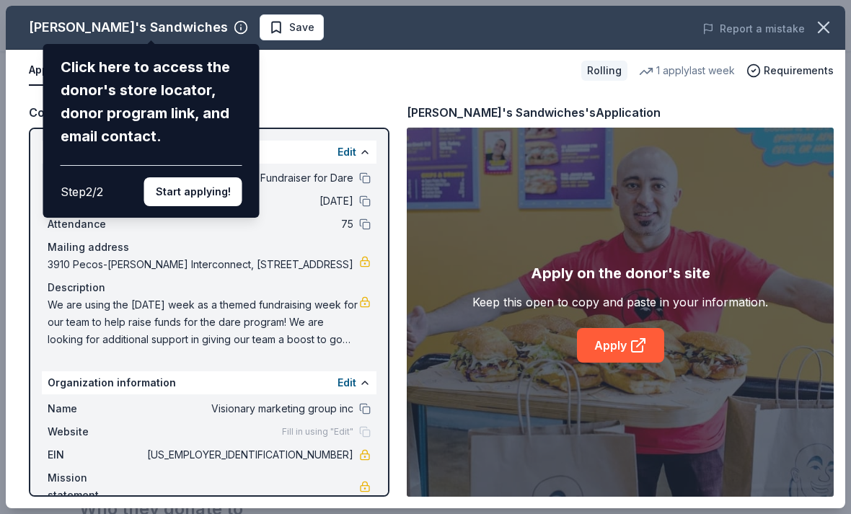
click at [173, 177] on button "Start applying!" at bounding box center [193, 191] width 98 height 29
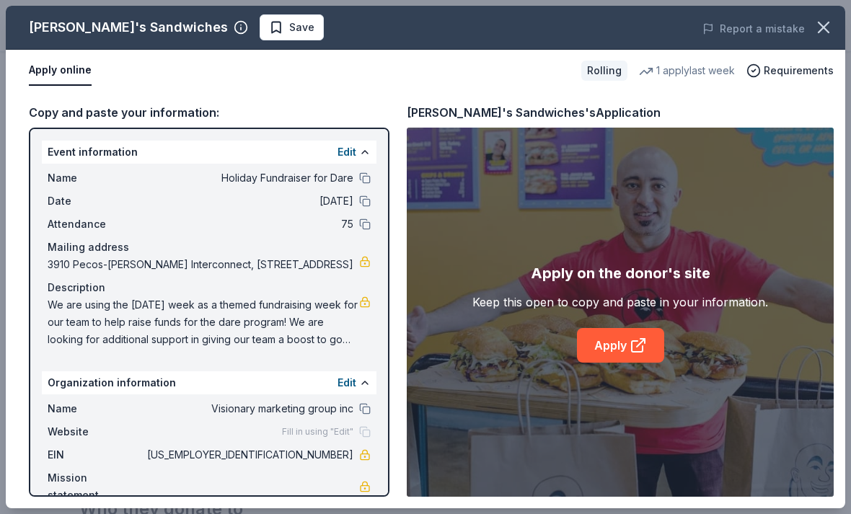
click at [195, 317] on span "We are using the [DATE] week as a themed fundraising week for our team to help …" at bounding box center [204, 322] width 312 height 52
click at [593, 363] on link "Apply" at bounding box center [620, 345] width 87 height 35
